Goal: Task Accomplishment & Management: Manage account settings

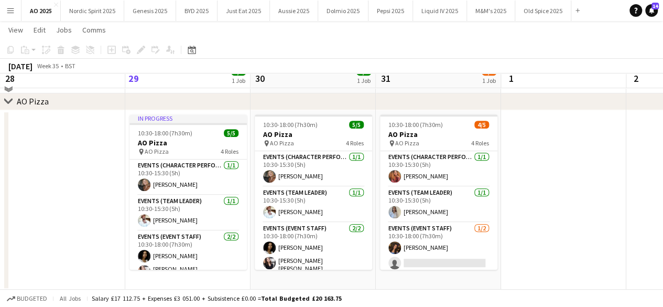
scroll to position [265, 0]
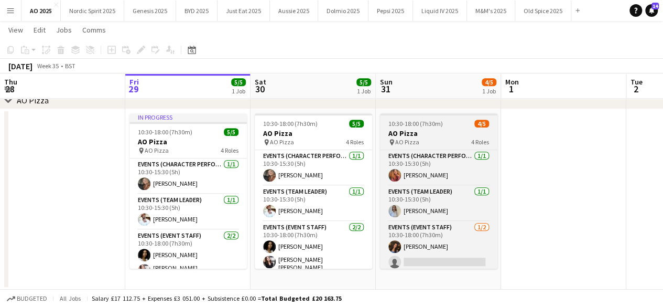
click at [439, 123] on span "10:30-18:00 (7h30m)" at bounding box center [416, 124] width 55 height 8
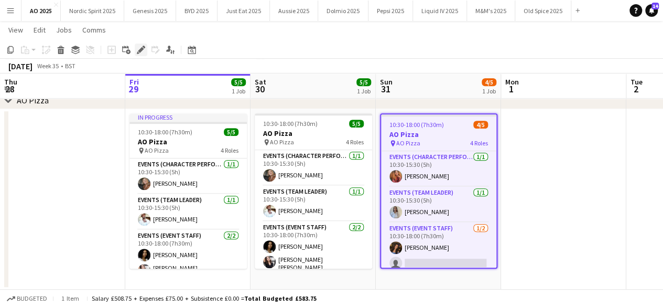
click at [137, 52] on icon at bounding box center [138, 52] width 3 height 3
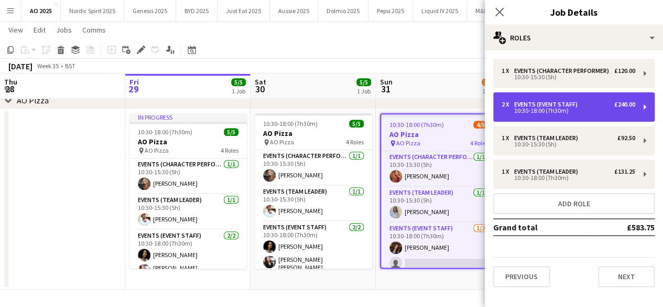
click at [606, 113] on div "2 x Events (Event Staff) £240.00 10:30-18:00 (7h30m)" at bounding box center [573, 106] width 161 height 29
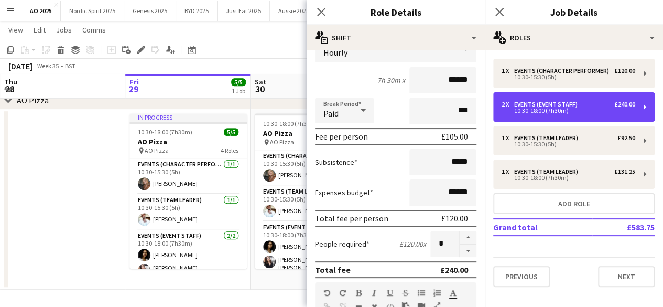
scroll to position [0, 0]
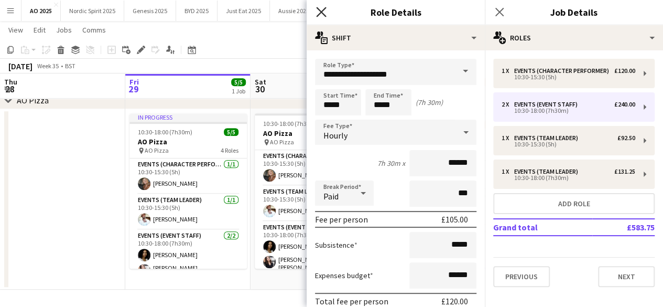
click at [323, 11] on icon "Close pop-in" at bounding box center [321, 12] width 10 height 10
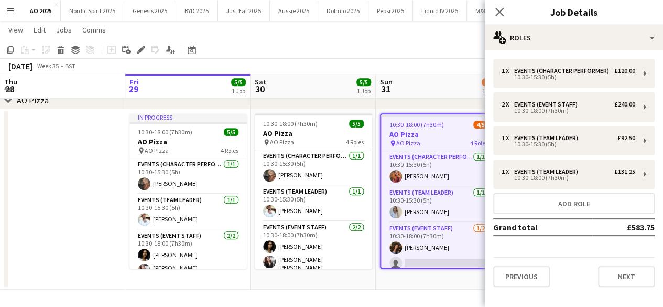
click at [46, 180] on app-date-cell at bounding box center [62, 199] width 125 height 180
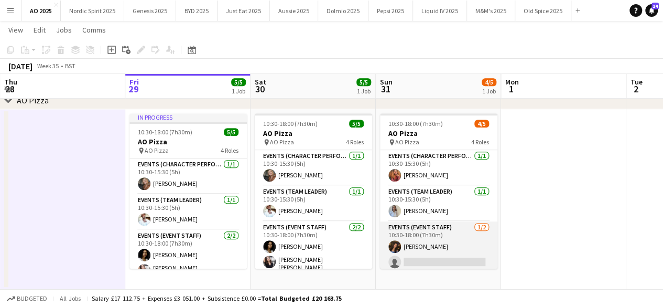
click at [451, 264] on app-card-role "Events (Event Staff) [DATE] 10:30-18:00 (7h30m) [PERSON_NAME] single-neutral-ac…" at bounding box center [438, 246] width 117 height 51
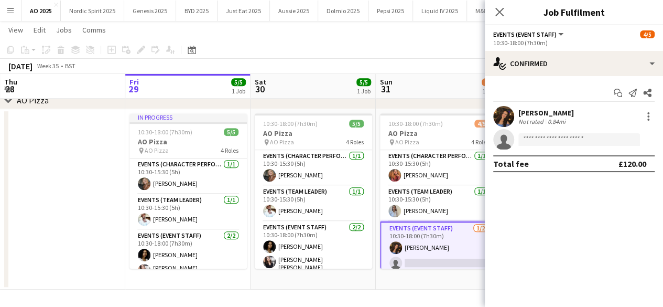
click at [542, 147] on app-invite-slot "single-neutral-actions" at bounding box center [574, 139] width 178 height 21
click at [542, 138] on input at bounding box center [580, 139] width 122 height 13
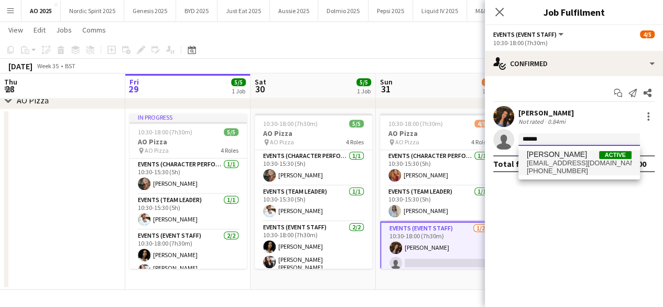
type input "******"
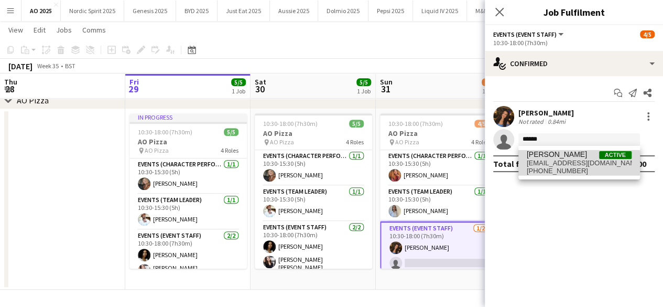
click at [539, 162] on span "[EMAIL_ADDRESS][DOMAIN_NAME]" at bounding box center [579, 163] width 105 height 8
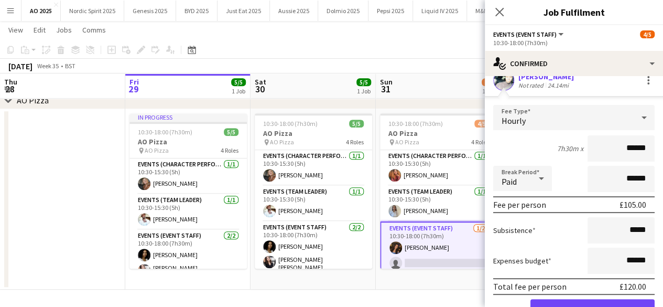
scroll to position [84, 0]
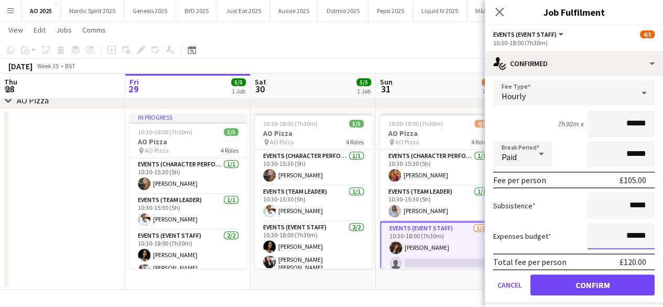
click at [627, 236] on input "******" at bounding box center [621, 236] width 67 height 26
type input "**"
type input "***"
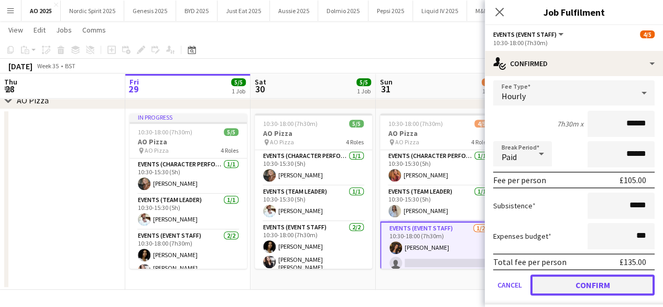
click at [639, 282] on button "Confirm" at bounding box center [593, 284] width 124 height 21
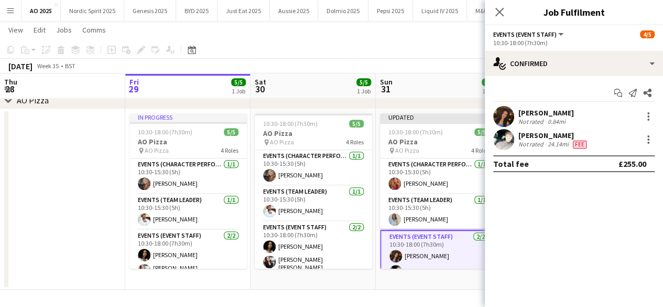
scroll to position [0, 0]
click at [462, 67] on div "[DATE] Week 35 • BST Publish 1 job Revert 1 job" at bounding box center [331, 66] width 663 height 15
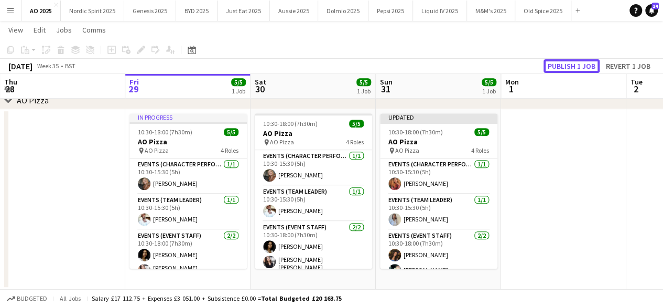
click at [562, 63] on button "Publish 1 job" at bounding box center [572, 66] width 56 height 14
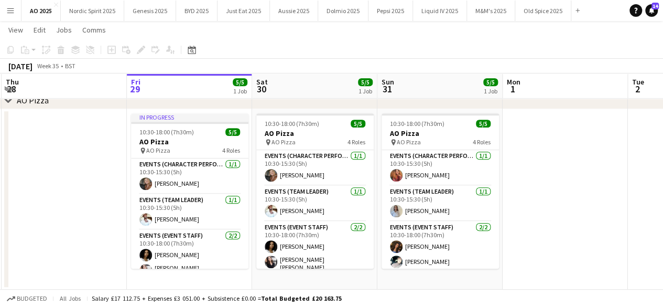
drag, startPoint x: 499, startPoint y: 208, endPoint x: 500, endPoint y: 223, distance: 15.8
click at [500, 223] on app-date-cell "10:30-18:00 (7h30m) 5/5 AO Pizza pin AO Pizza 4 Roles Events (Character Perform…" at bounding box center [439, 199] width 125 height 180
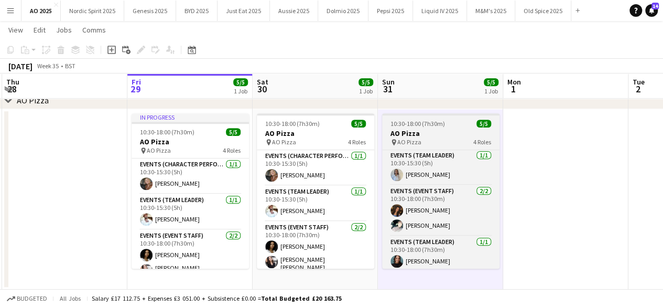
scroll to position [39, 0]
